Goal: Find specific page/section: Find specific page/section

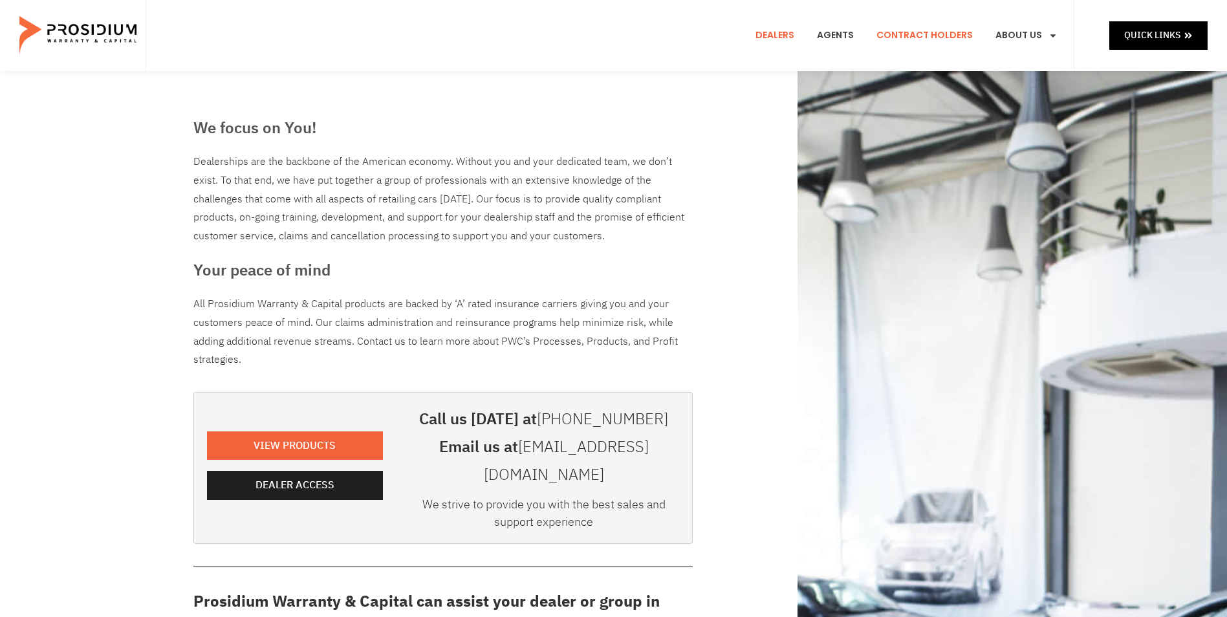
click at [910, 32] on link "Contract Holders" at bounding box center [925, 36] width 116 height 48
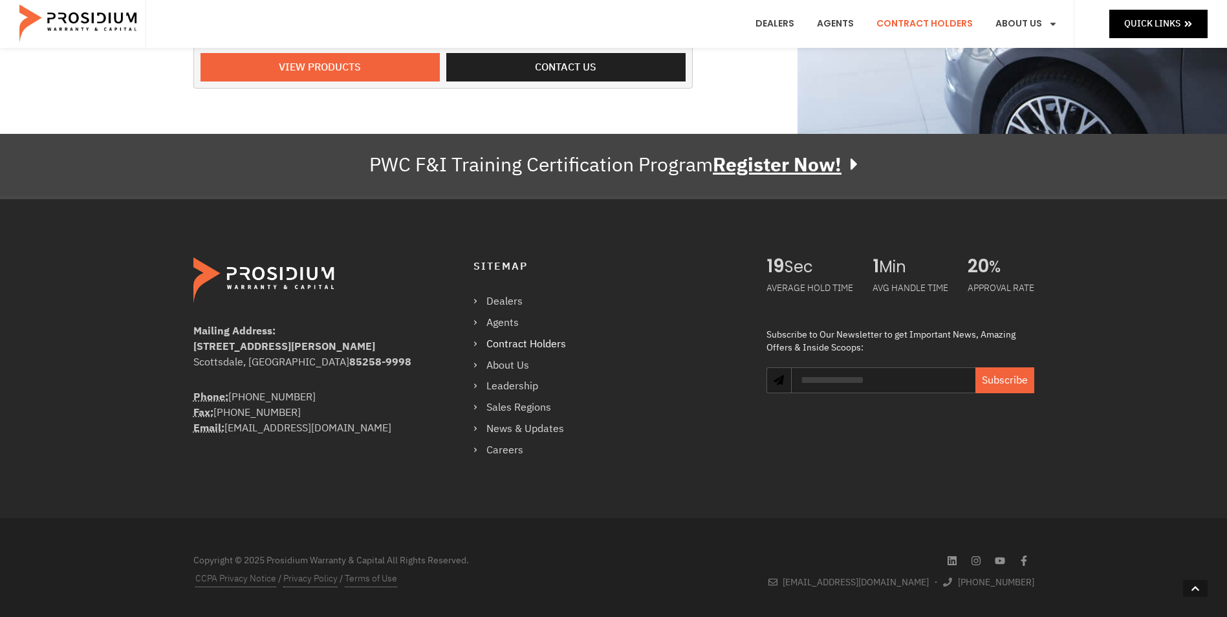
scroll to position [635, 0]
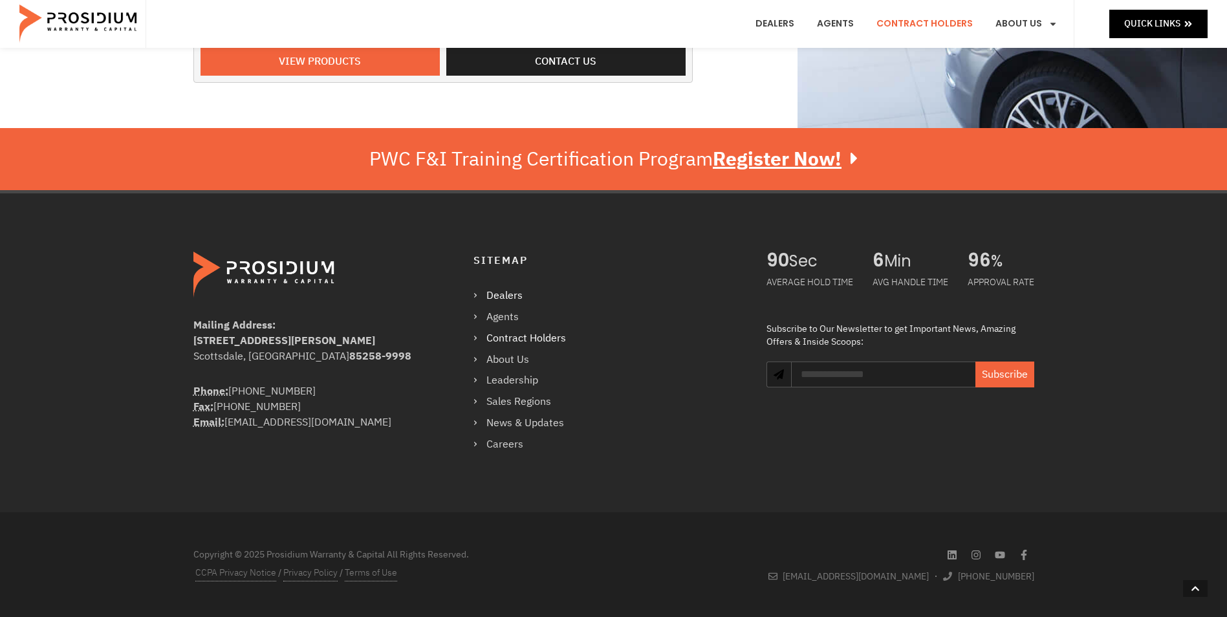
click at [507, 300] on link "Dealers" at bounding box center [526, 296] width 105 height 19
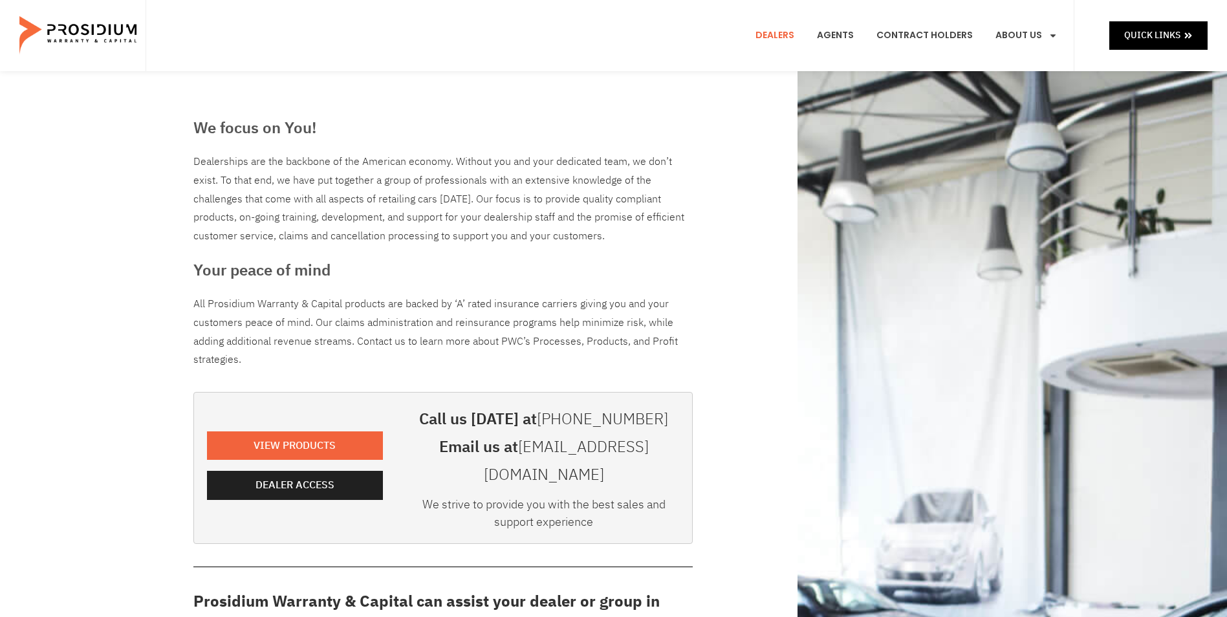
drag, startPoint x: 74, startPoint y: 483, endPoint x: 60, endPoint y: 164, distance: 319.3
click at [91, 44] on img at bounding box center [79, 35] width 120 height 65
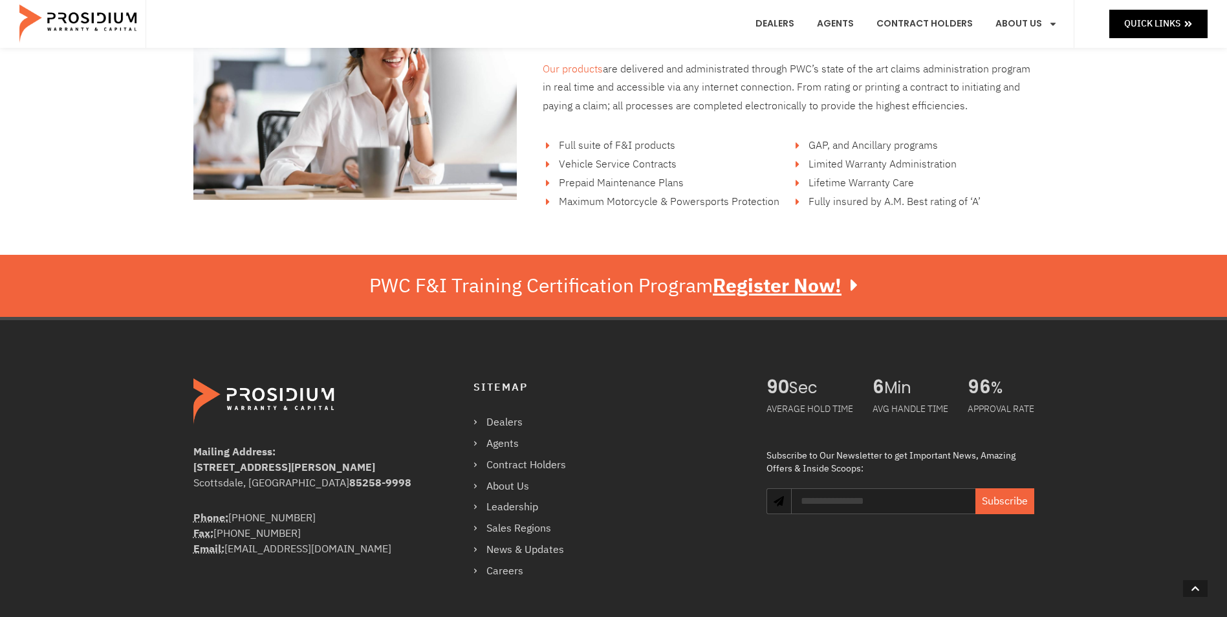
scroll to position [2135, 0]
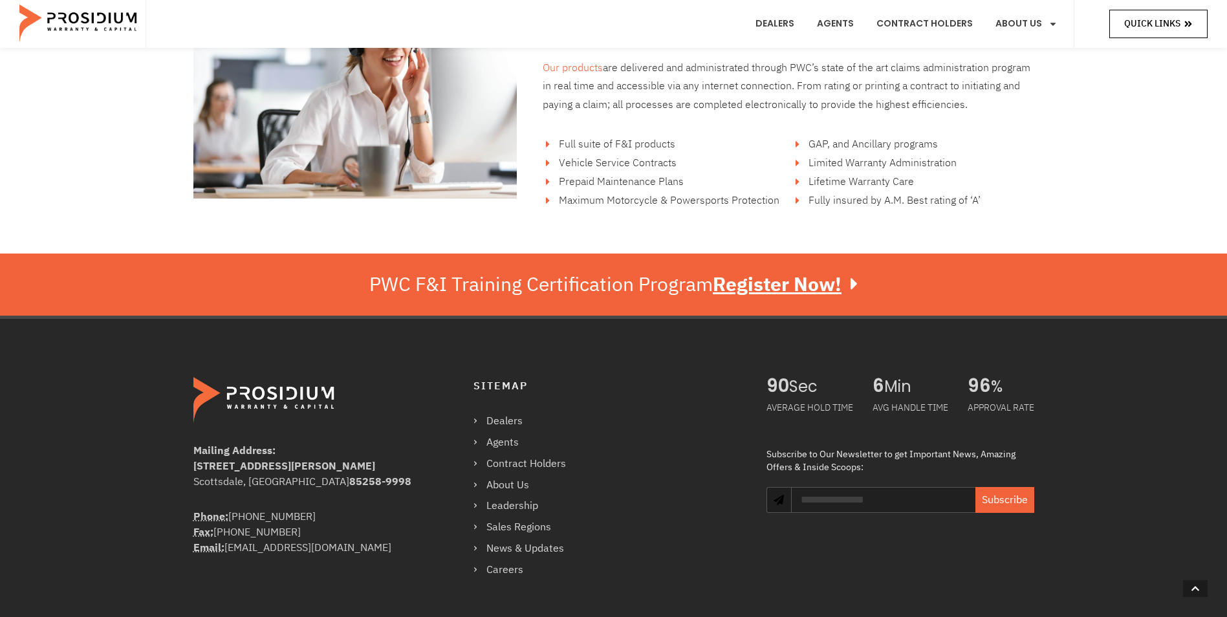
click at [1134, 25] on span "Quick Links" at bounding box center [1153, 24] width 56 height 16
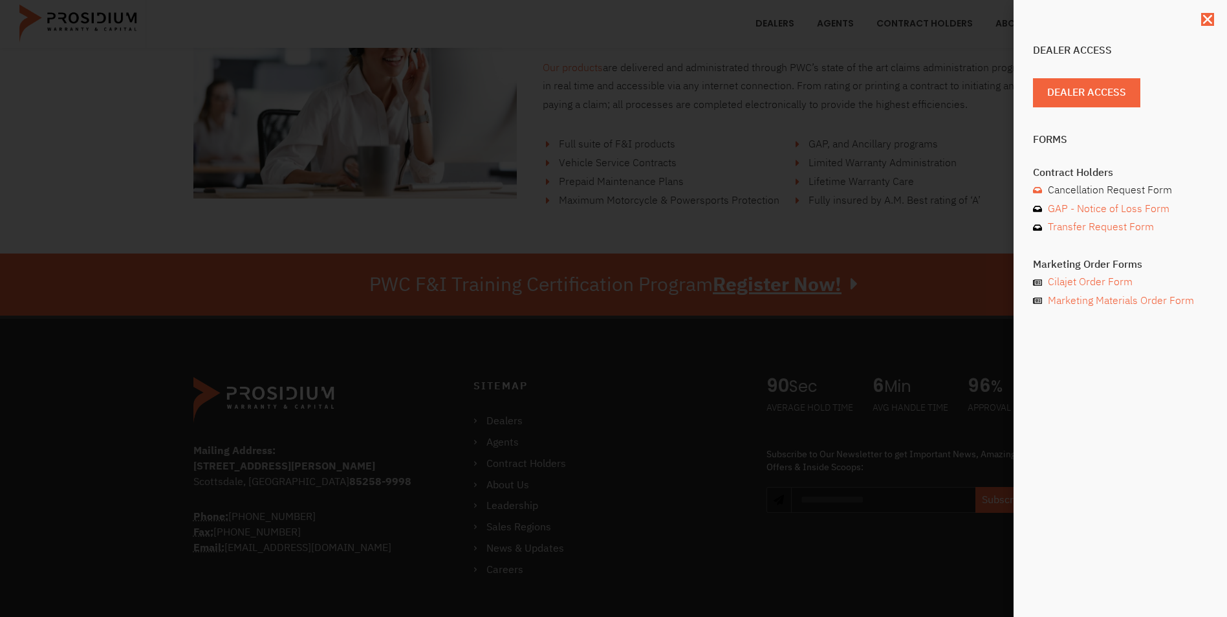
click at [1083, 189] on span "Cancellation Request Form" at bounding box center [1108, 190] width 127 height 19
click at [1066, 94] on span "Dealer Access" at bounding box center [1092, 92] width 79 height 19
click at [70, 346] on div "Dealer Access Dealer Access Forms Contract Holders Cancellation Request Form GA…" at bounding box center [613, 308] width 1227 height 617
